Goal: Task Accomplishment & Management: Use online tool/utility

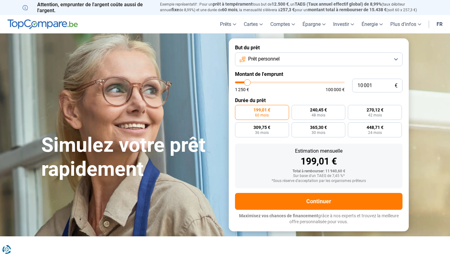
type input "7 750"
type input "7750"
type input "9 750"
type input "9750"
type input "19 250"
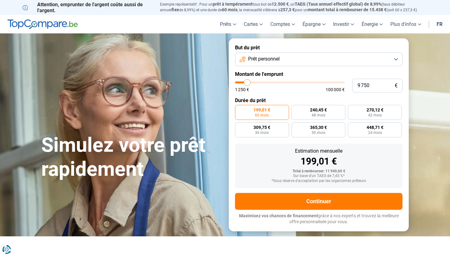
type input "19250"
type input "37 500"
type input "37500"
type input "61 500"
type input "61500"
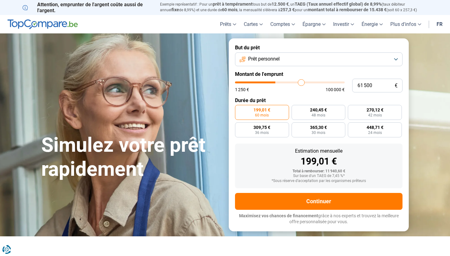
type input "89 000"
type input "89000"
type input "100 000"
drag, startPoint x: 245, startPoint y: 81, endPoint x: 381, endPoint y: 81, distance: 136.0
type input "100000"
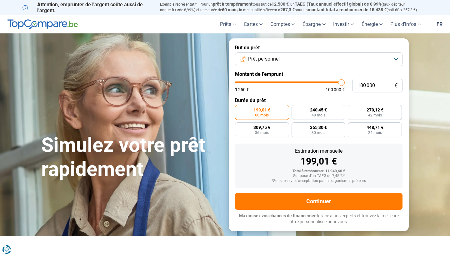
click at [381, 81] on div "100 000 € 1 250 € 100 000 €" at bounding box center [319, 86] width 168 height 14
radio input "false"
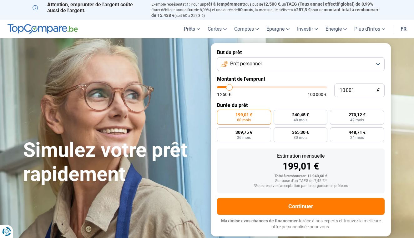
type input "9 000"
type input "9000"
type input "9 250"
type input "9250"
type input "10 250"
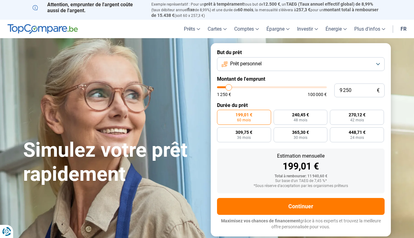
type input "10250"
type input "12 000"
type input "12000"
type input "14 250"
type input "14250"
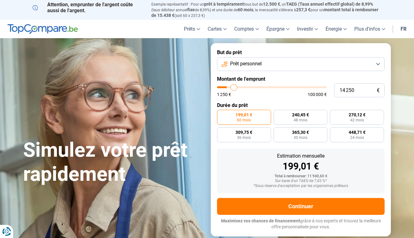
type input "16 750"
type input "16750"
type input "19 500"
type input "19500"
type input "21 500"
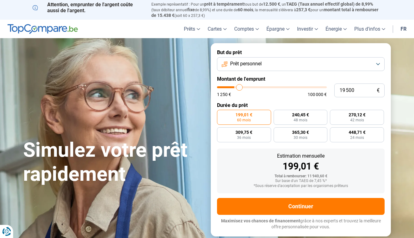
type input "21500"
type input "23 500"
type input "23500"
type input "25 250"
type input "25250"
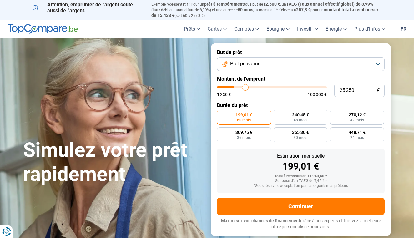
type input "26 500"
type input "26500"
type input "27 500"
type input "27500"
type input "28 250"
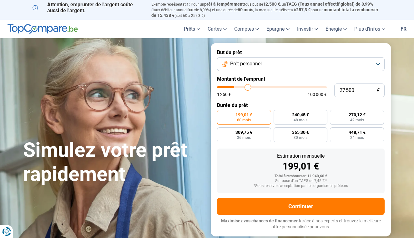
type input "28250"
type input "28 500"
type input "28500"
type input "28 750"
type input "28750"
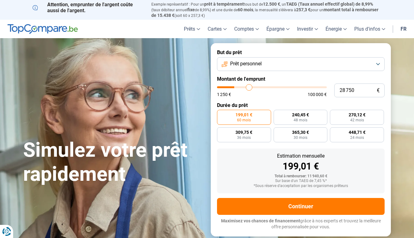
type input "29 000"
type input "29000"
type input "29 500"
type input "29500"
type input "29 750"
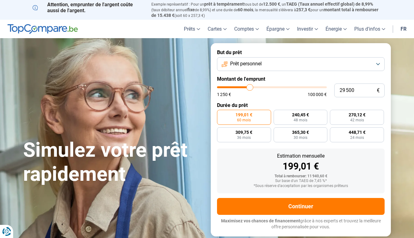
type input "29750"
type input "30 000"
type input "30000"
type input "31 000"
type input "31000"
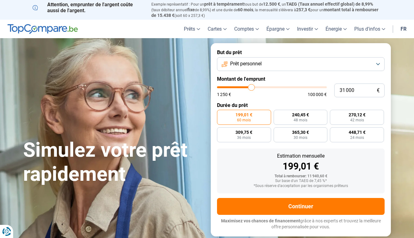
type input "32 000"
type input "32000"
type input "33 500"
type input "33500"
type input "35 000"
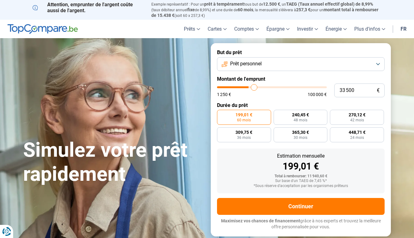
type input "35000"
type input "36 250"
type input "36250"
type input "37 500"
type input "37500"
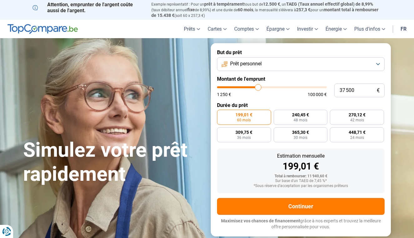
type input "38 750"
type input "38750"
type input "40 000"
type input "40000"
type input "41 000"
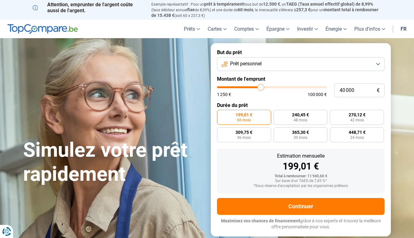
type input "41000"
type input "42 000"
type input "42000"
type input "43 250"
type input "43250"
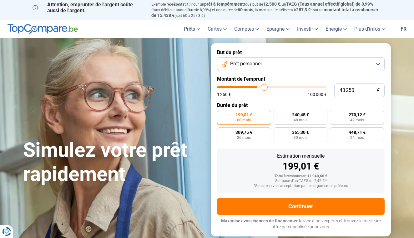
type input "44 250"
type input "44250"
type input "44 750"
type input "44750"
type input "45 250"
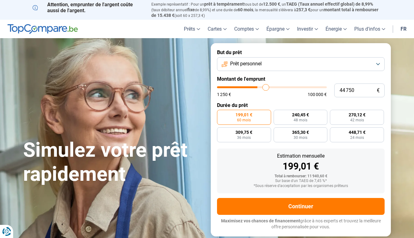
type input "45250"
type input "46 000"
type input "46000"
type input "46 250"
type input "46250"
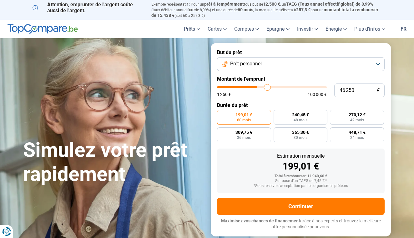
type input "46 500"
type input "46500"
type input "46 750"
type input "46750"
type input "47 250"
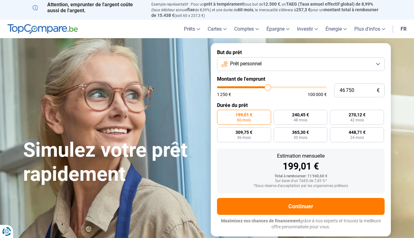
type input "47250"
type input "47 500"
type input "47500"
type input "48 250"
type input "48250"
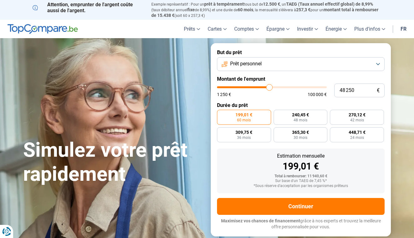
type input "49 250"
type input "49250"
type input "50 250"
type input "50250"
type input "51 000"
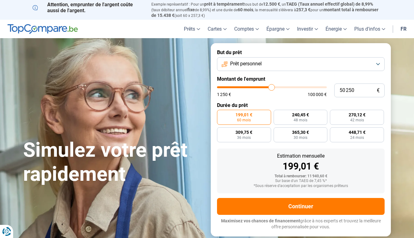
type input "51000"
type input "51 750"
type input "51750"
type input "52 250"
type input "52250"
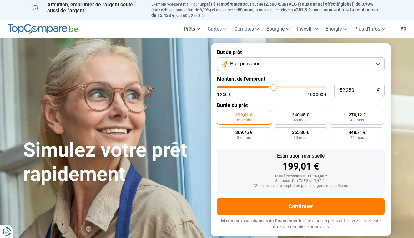
type input "52 500"
type input "52500"
type input "52 750"
type input "52750"
type input "53 250"
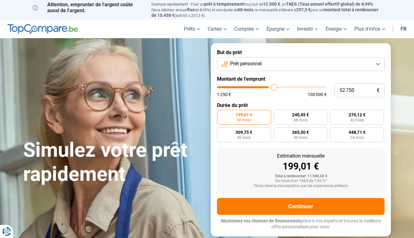
type input "53250"
type input "53 500"
type input "53500"
type input "54 000"
type input "54000"
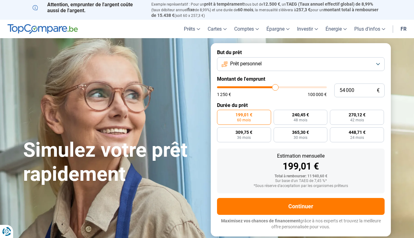
type input "55 000"
type input "55000"
type input "55 750"
type input "55750"
type input "56 500"
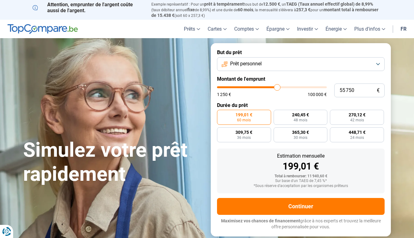
type input "56500"
type input "57 000"
type input "57000"
type input "57 250"
type input "57250"
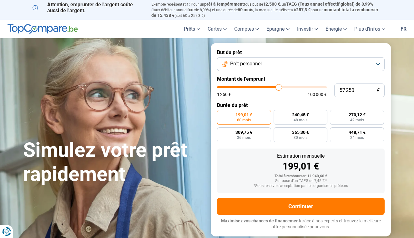
type input "57 750"
type input "57750"
type input "58 000"
type input "58000"
type input "58 500"
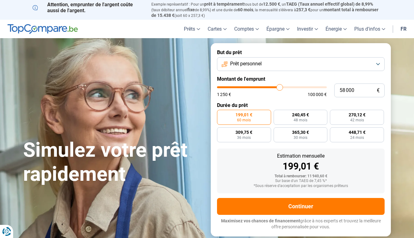
type input "58500"
type input "59 500"
type input "59500"
type input "60 250"
type input "60250"
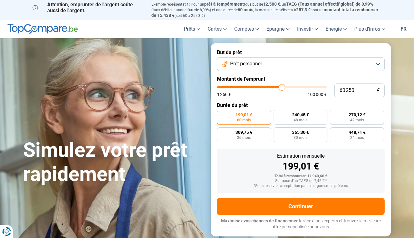
type input "61 500"
type input "61500"
type input "62 500"
type input "62500"
type input "63 000"
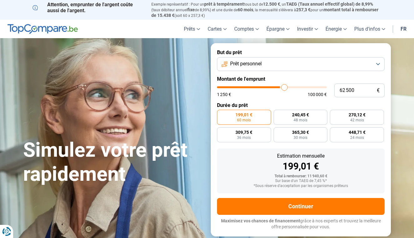
type input "63000"
type input "63 500"
type input "63500"
type input "63 750"
type input "63750"
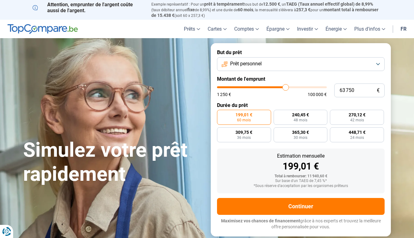
type input "64 000"
type input "64000"
type input "64 250"
type input "64250"
type input "64 500"
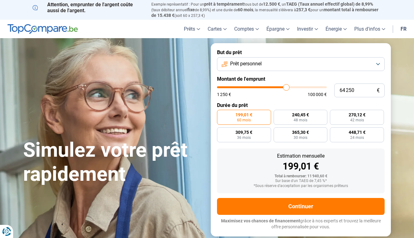
type input "64500"
type input "65 250"
type input "65250"
type input "65 750"
type input "65750"
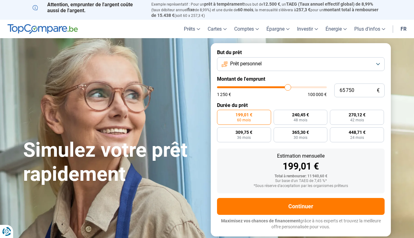
type input "66 000"
type input "66000"
type input "66 750"
type input "66750"
type input "67 000"
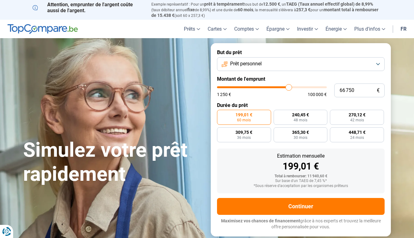
type input "67000"
type input "67 250"
type input "67250"
type input "67 500"
type input "67500"
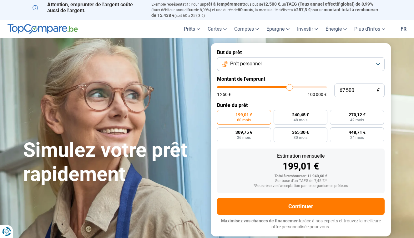
type input "68 000"
type input "68000"
type input "68 250"
type input "68250"
type input "68 500"
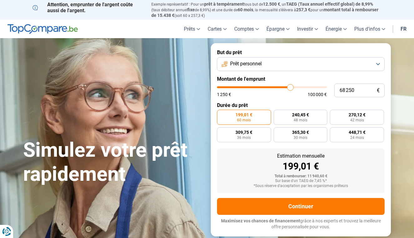
type input "68500"
type input "68 750"
type input "68750"
type input "69 000"
type input "69000"
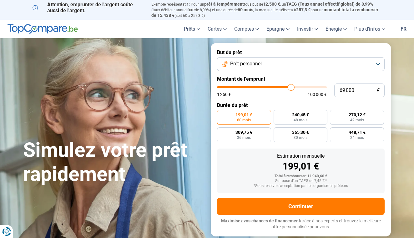
type input "69 500"
type input "69500"
type input "69 750"
type input "69750"
type input "70 000"
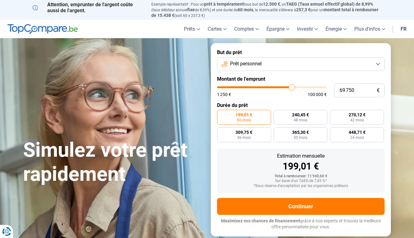
type input "70000"
type input "70 250"
type input "70250"
type input "70 500"
type input "70500"
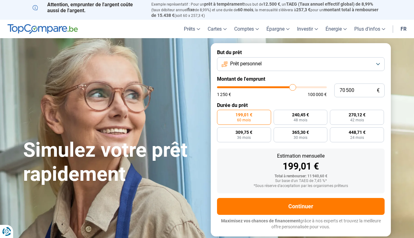
type input "71 000"
type input "71000"
type input "71 250"
type input "71250"
type input "71 500"
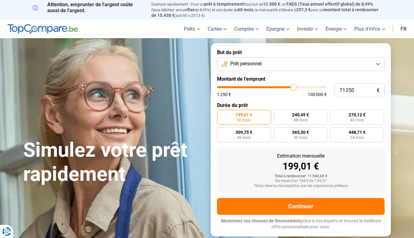
type input "71500"
type input "71 750"
type input "71750"
type input "72 000"
type input "72000"
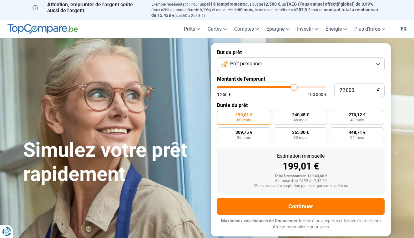
type input "72 500"
type input "72500"
type input "72 750"
type input "72750"
type input "73 000"
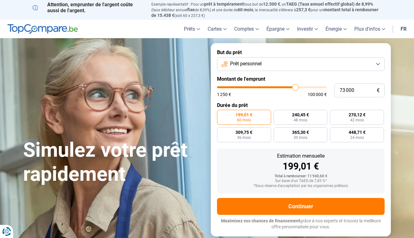
drag, startPoint x: 228, startPoint y: 88, endPoint x: 295, endPoint y: 89, distance: 66.9
type input "73000"
click at [295, 88] on input "range" at bounding box center [272, 87] width 110 height 2
radio input "false"
